Goal: Information Seeking & Learning: Learn about a topic

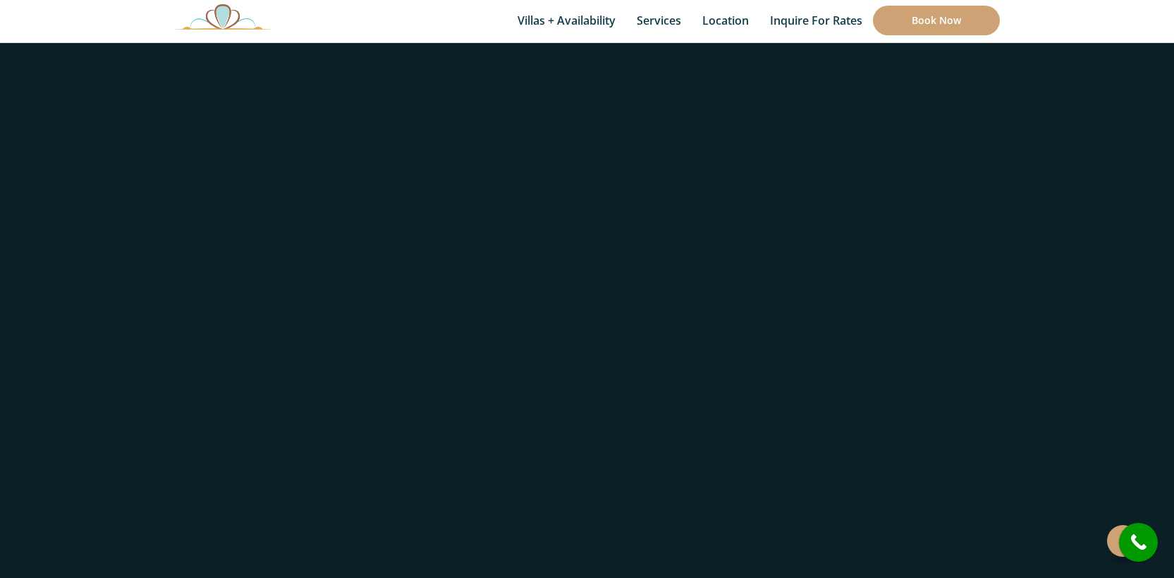
scroll to position [1188, 0]
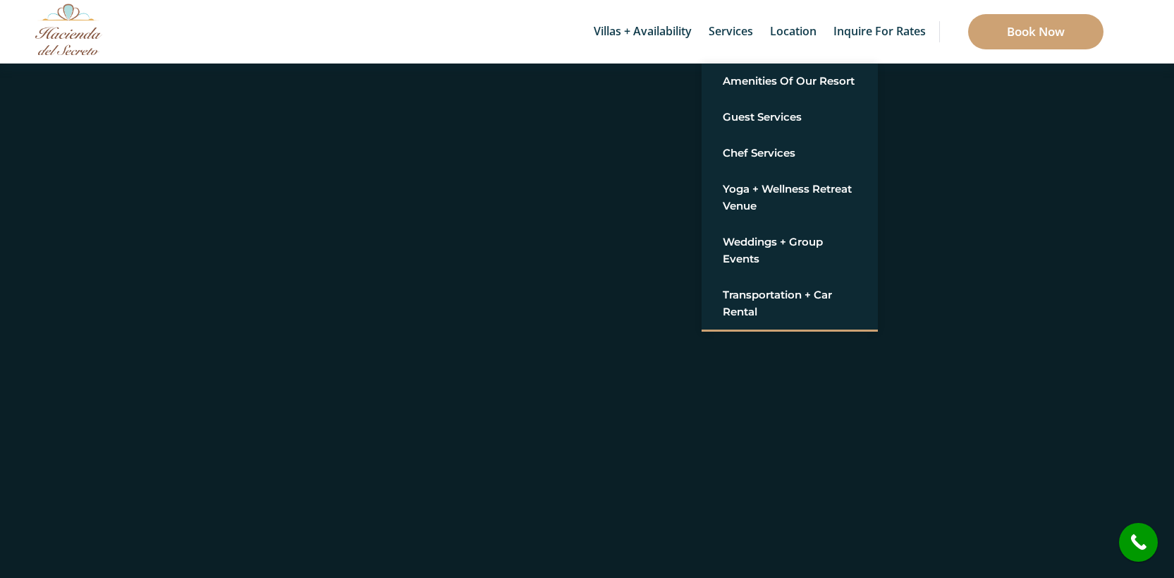
click at [710, 18] on link "Services" at bounding box center [731, 31] width 59 height 63
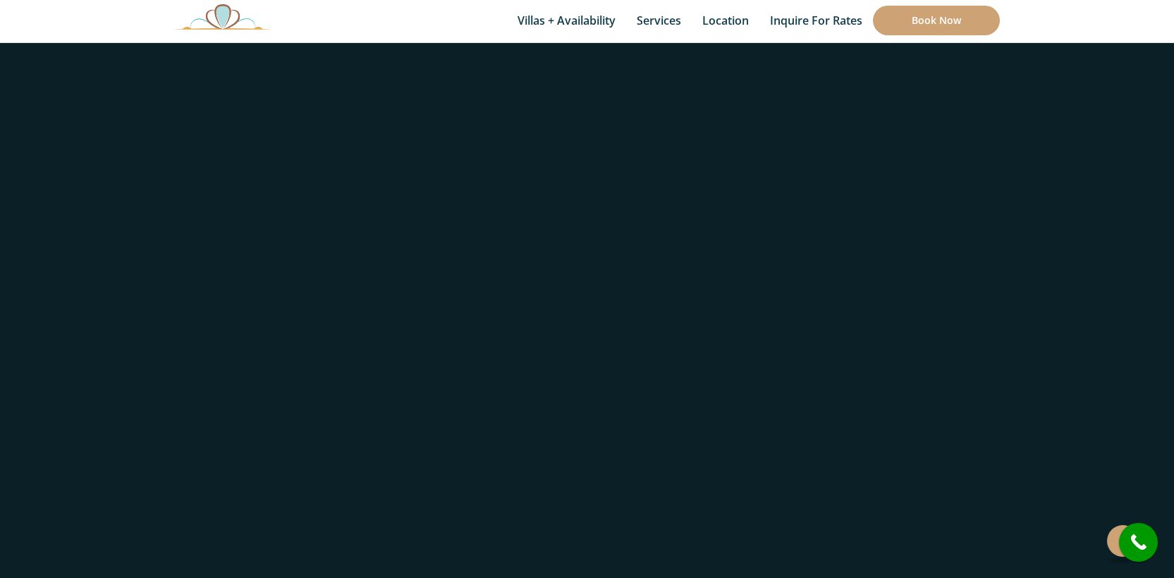
scroll to position [253, 0]
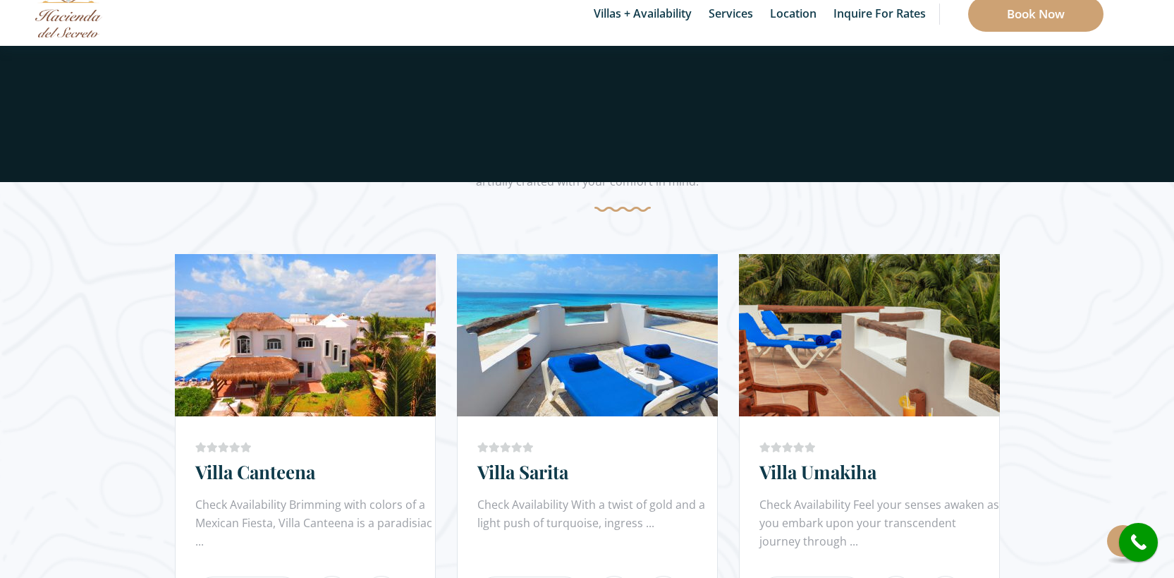
scroll to position [53, 0]
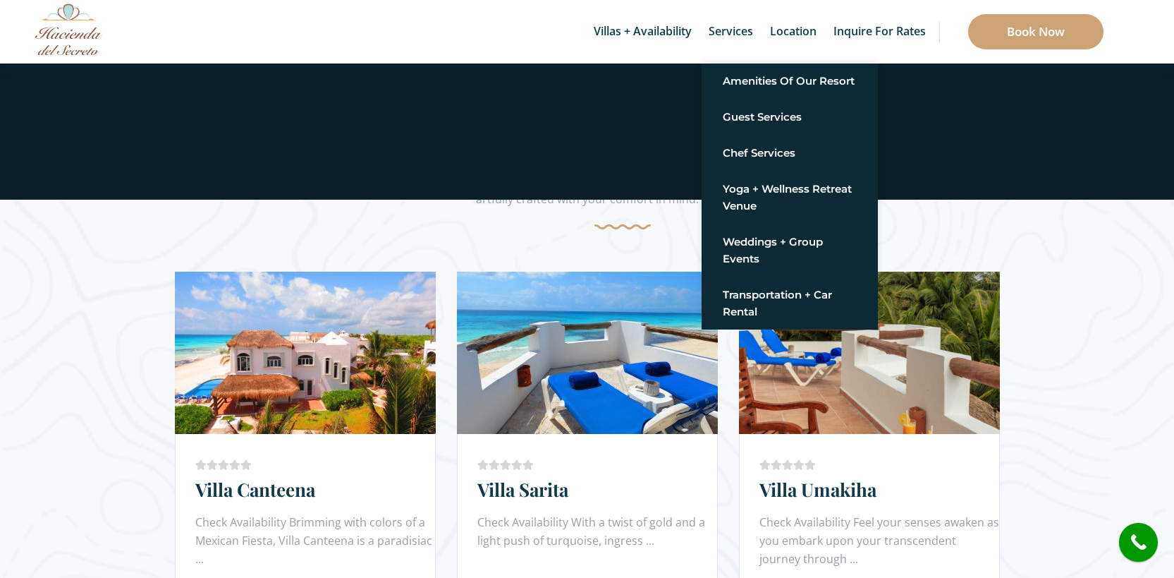
click at [721, 37] on link "Services" at bounding box center [731, 31] width 59 height 63
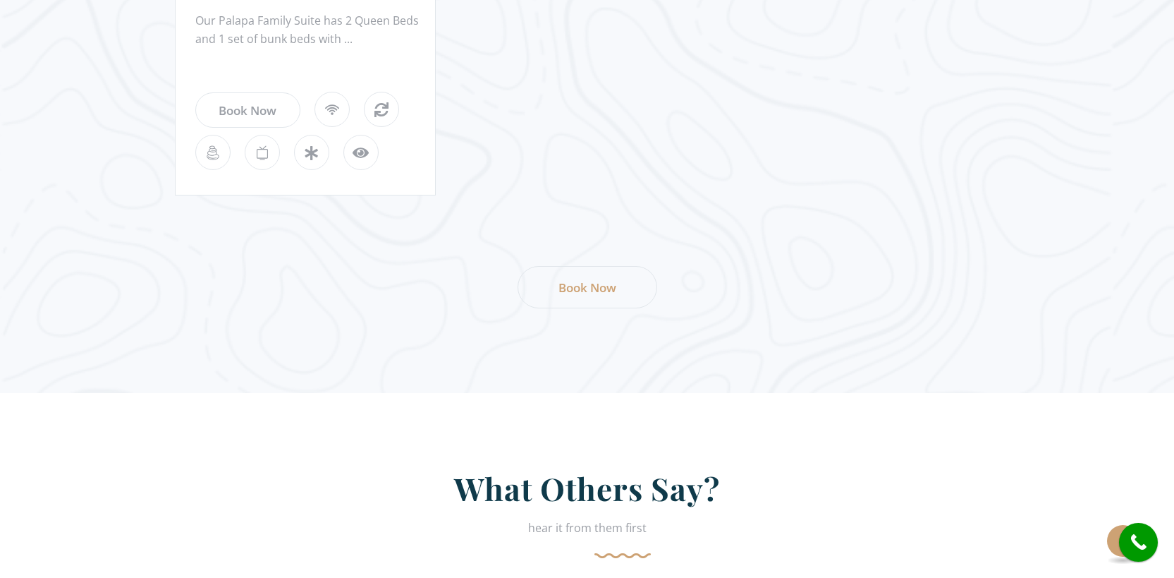
scroll to position [1188, 0]
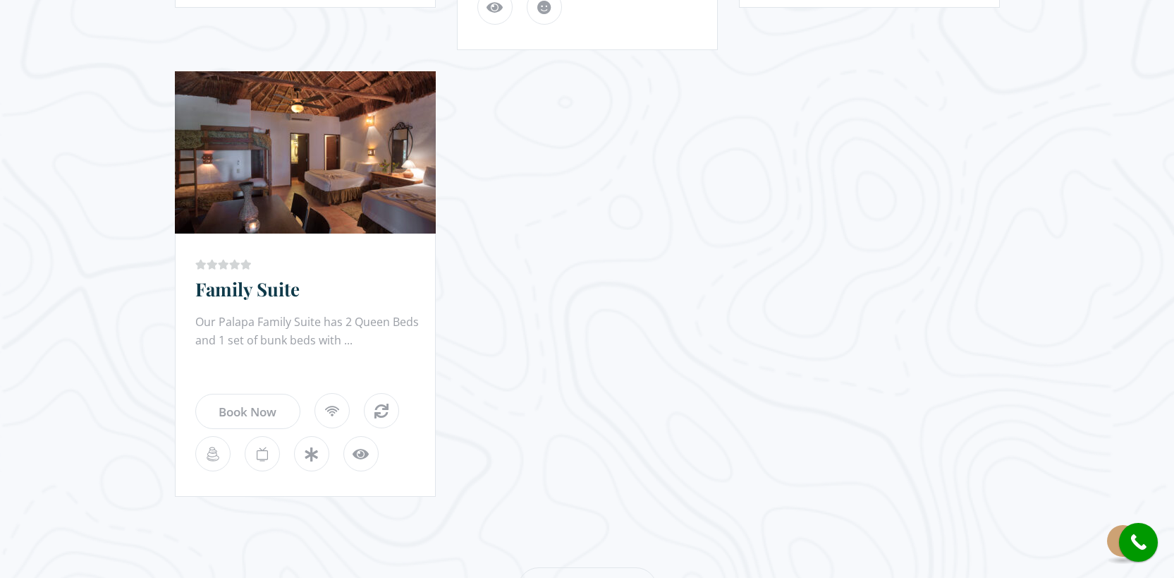
click at [238, 295] on link "Family Suite" at bounding box center [247, 288] width 104 height 25
